Goal: Navigation & Orientation: Find specific page/section

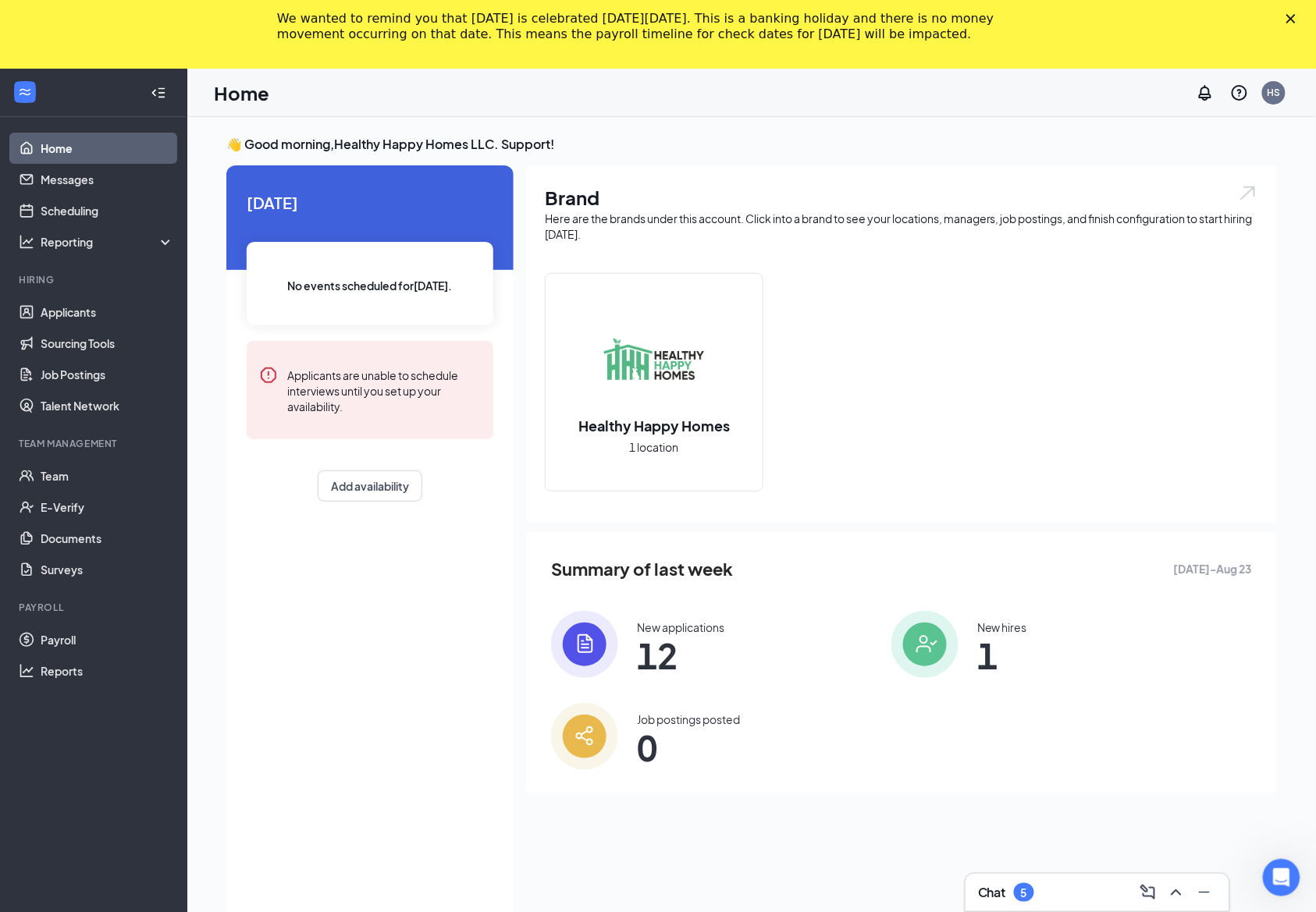
click at [112, 869] on ul "Home Messages Scheduling Reporting Hiring Applicants Sourcing Tools Job Posting…" at bounding box center [93, 524] width 186 height 815
click at [110, 883] on ul "Home Messages Scheduling Reporting Hiring Applicants Sourcing Tools Job Posting…" at bounding box center [93, 524] width 186 height 815
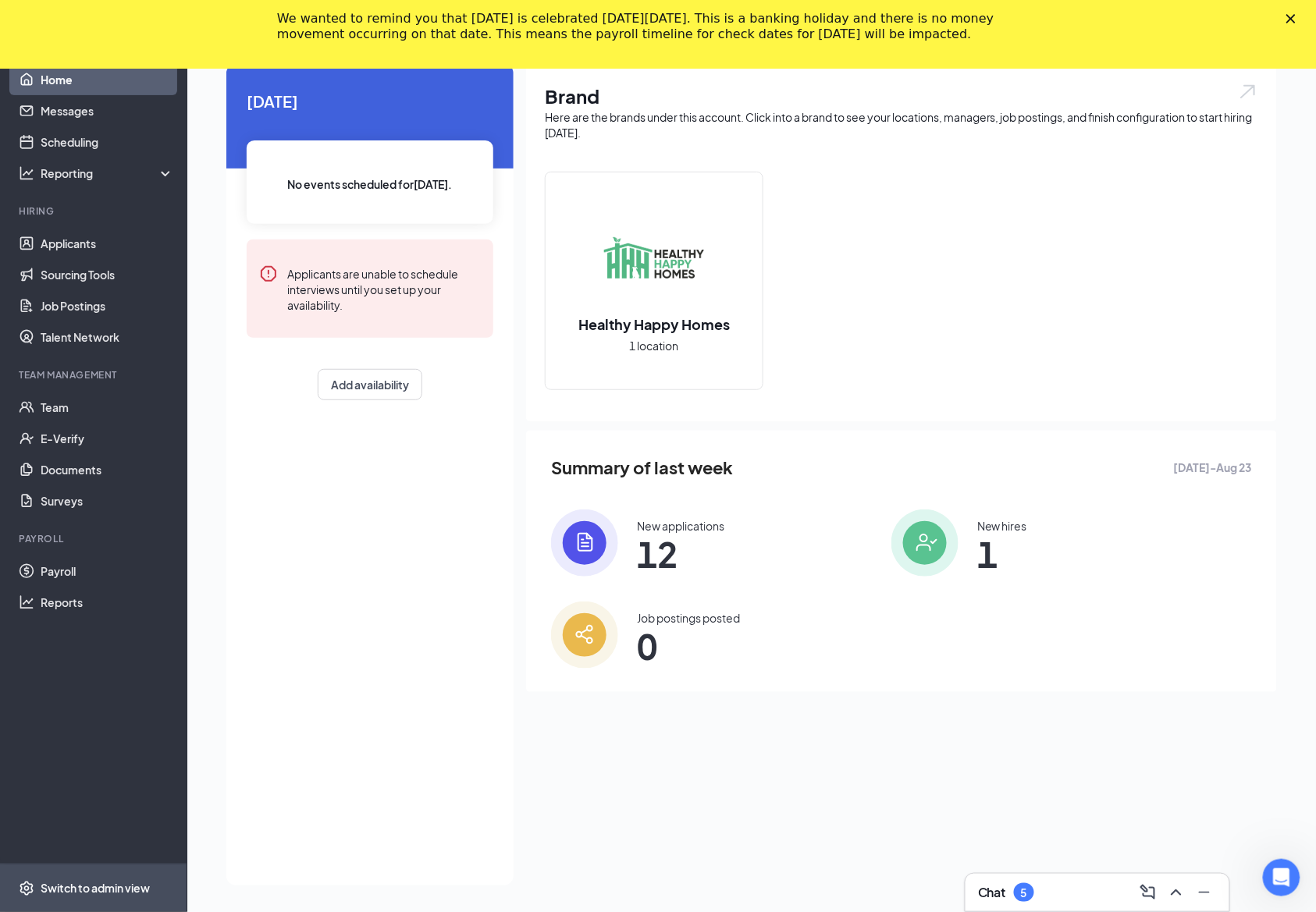
click at [95, 899] on span "Switch to admin view" at bounding box center [107, 888] width 133 height 48
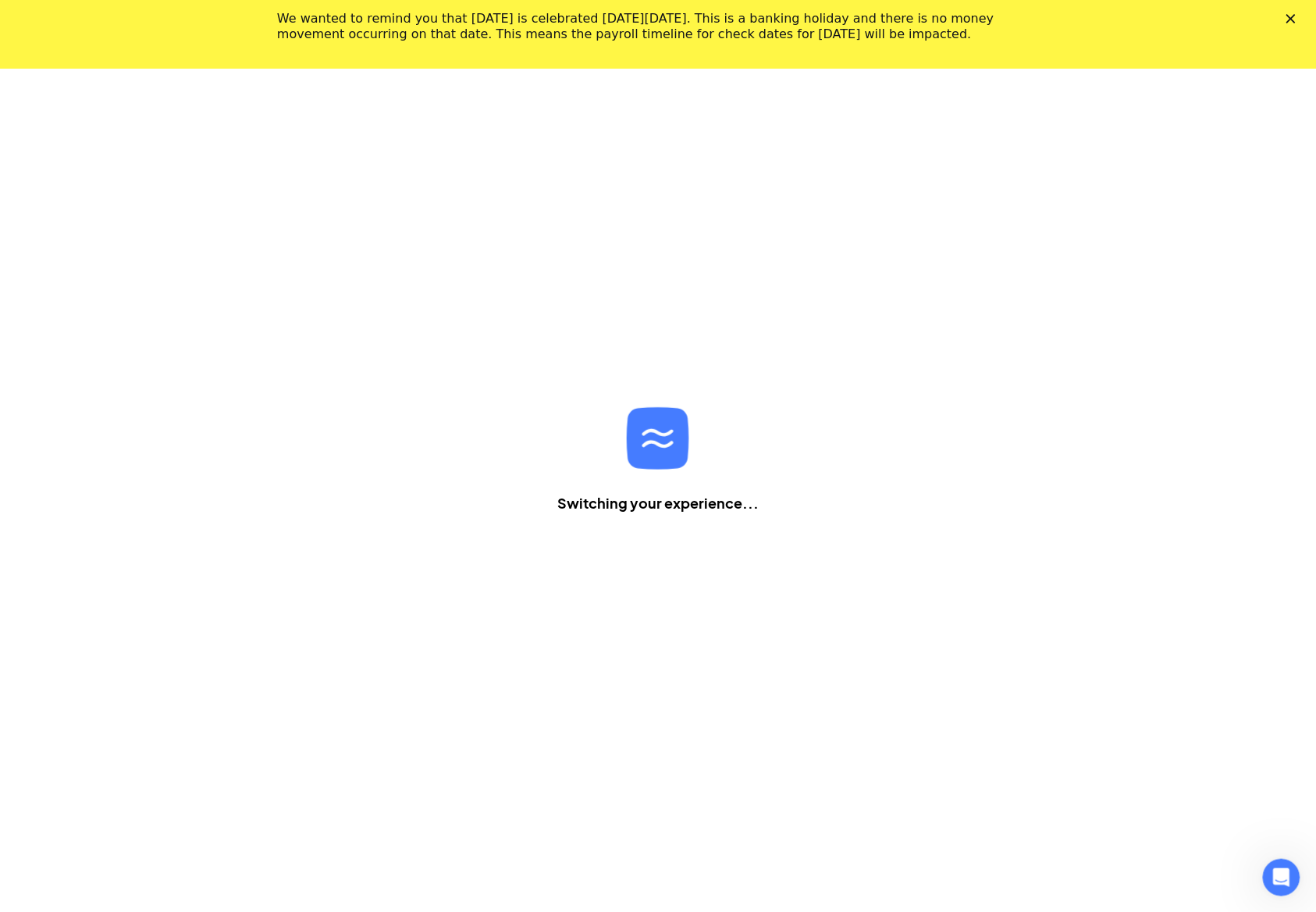
scroll to position [69, 0]
click at [1302, 23] on div "We wanted to remind you that [DATE] is celebrated [DATE][DATE]. This is a banki…" at bounding box center [658, 26] width 1316 height 41
click at [1295, 22] on polygon "Close" at bounding box center [1290, 18] width 10 height 10
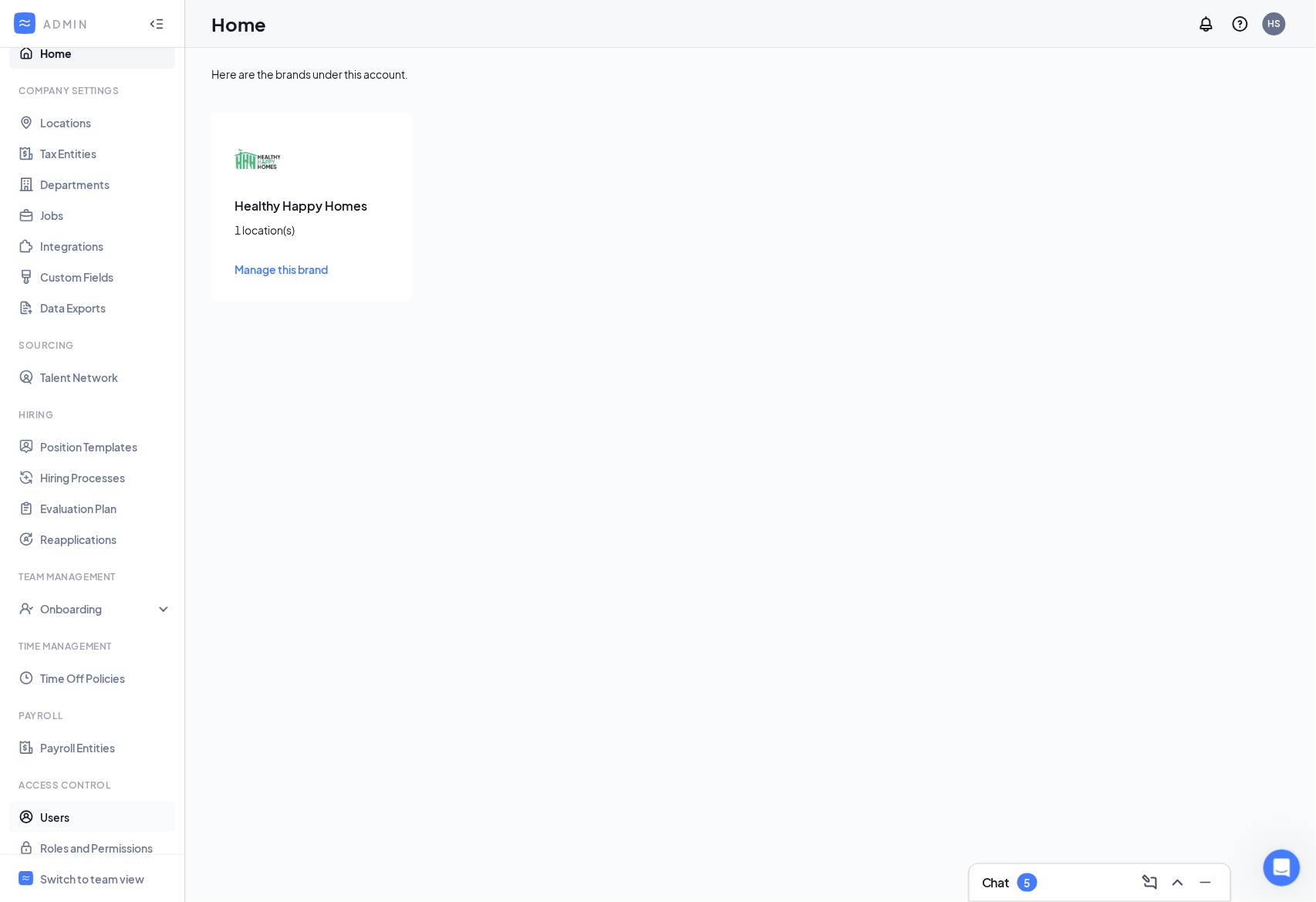
scroll to position [41, 0]
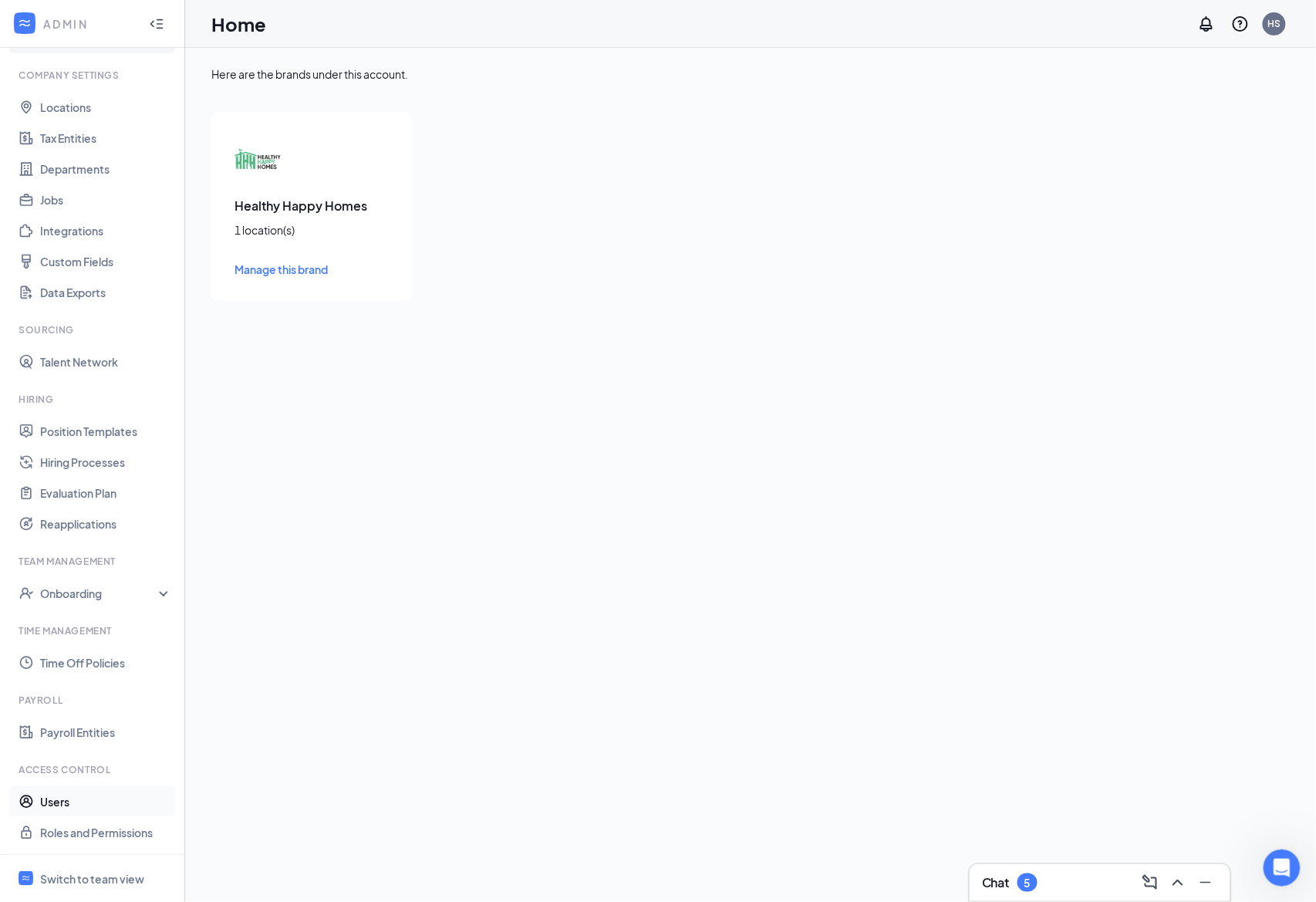
click at [96, 807] on link "Users" at bounding box center [106, 801] width 132 height 31
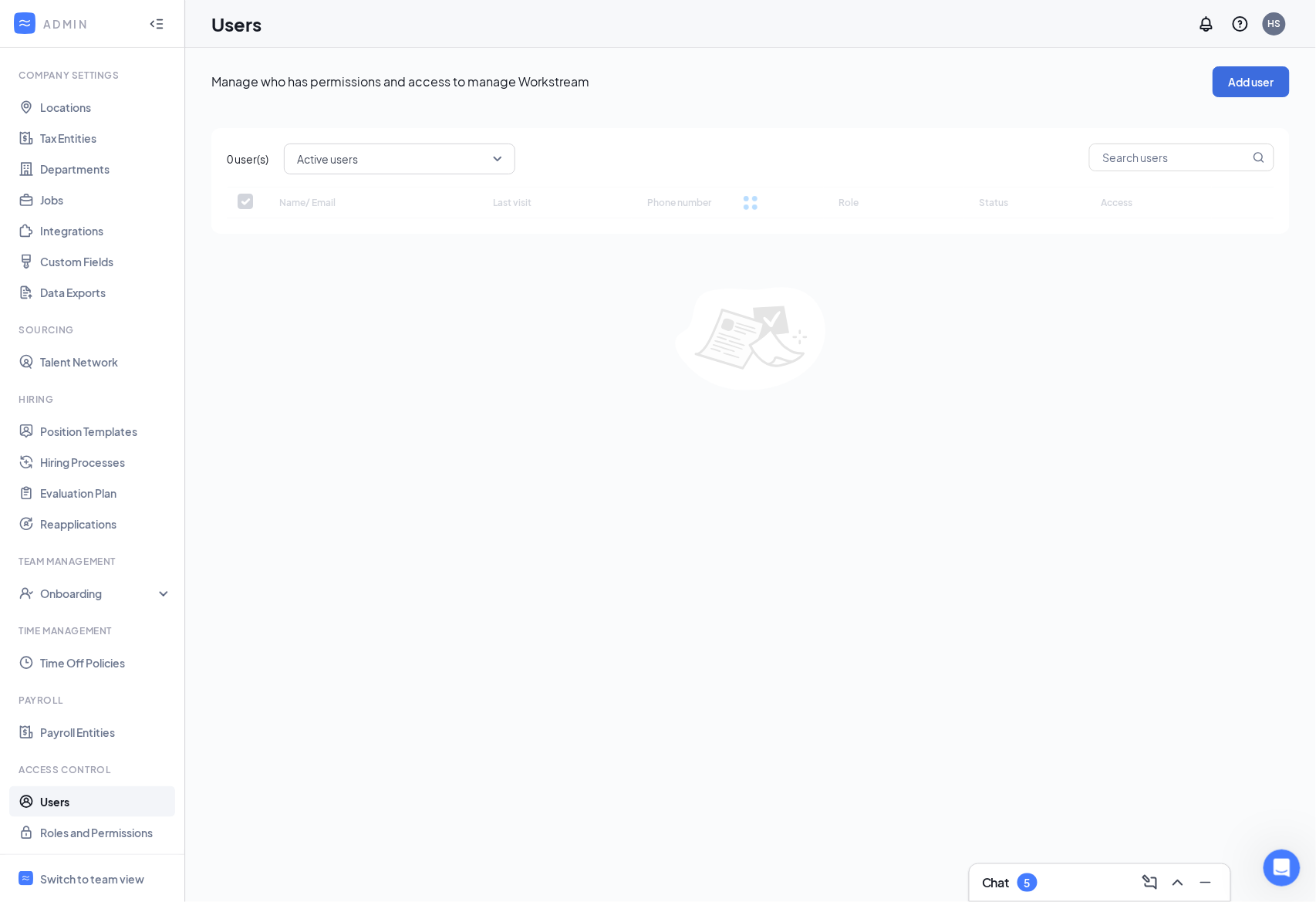
checkbox input "false"
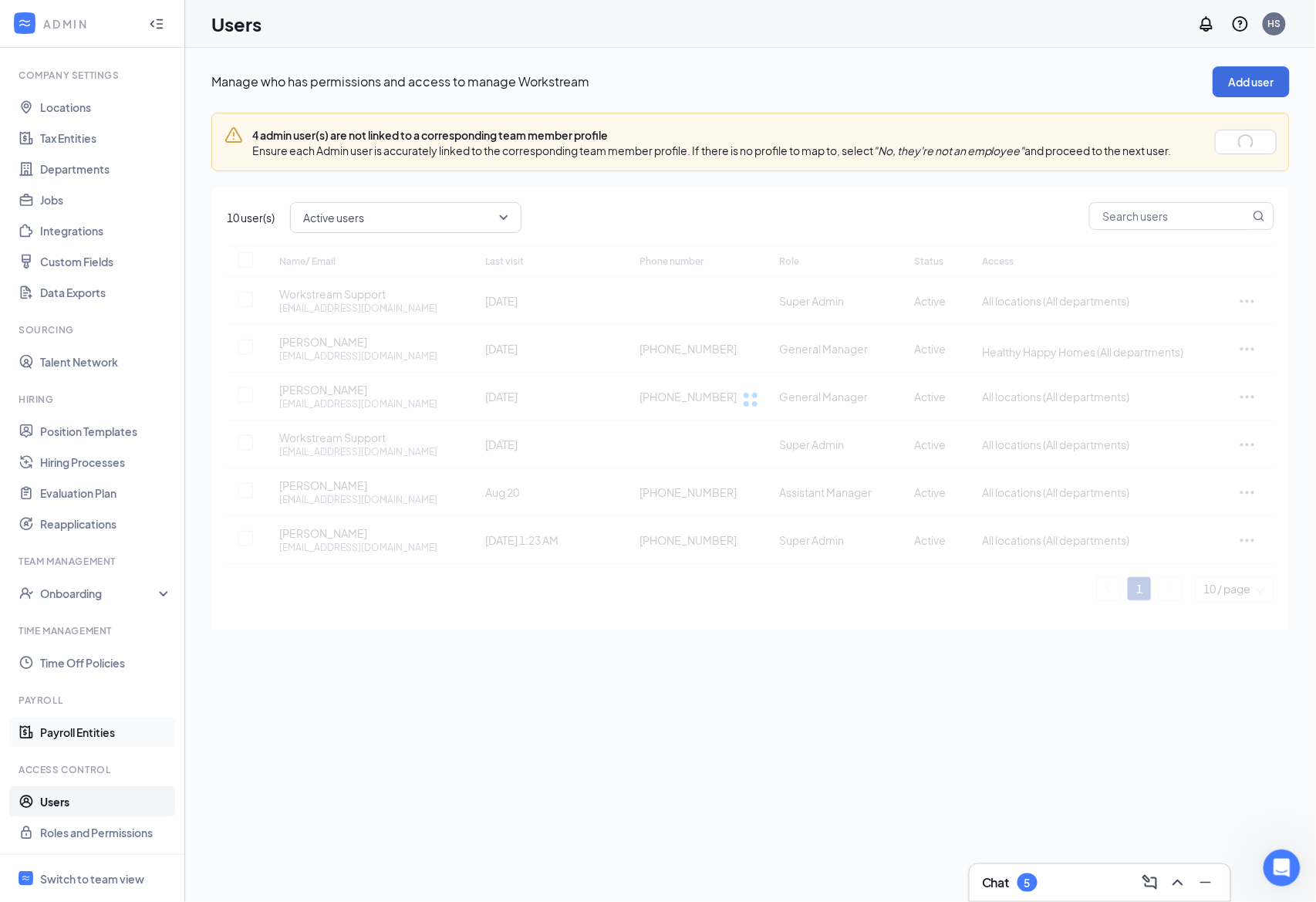
click at [54, 739] on link "Payroll Entities" at bounding box center [106, 732] width 132 height 31
